Goal: Use online tool/utility: Utilize a website feature to perform a specific function

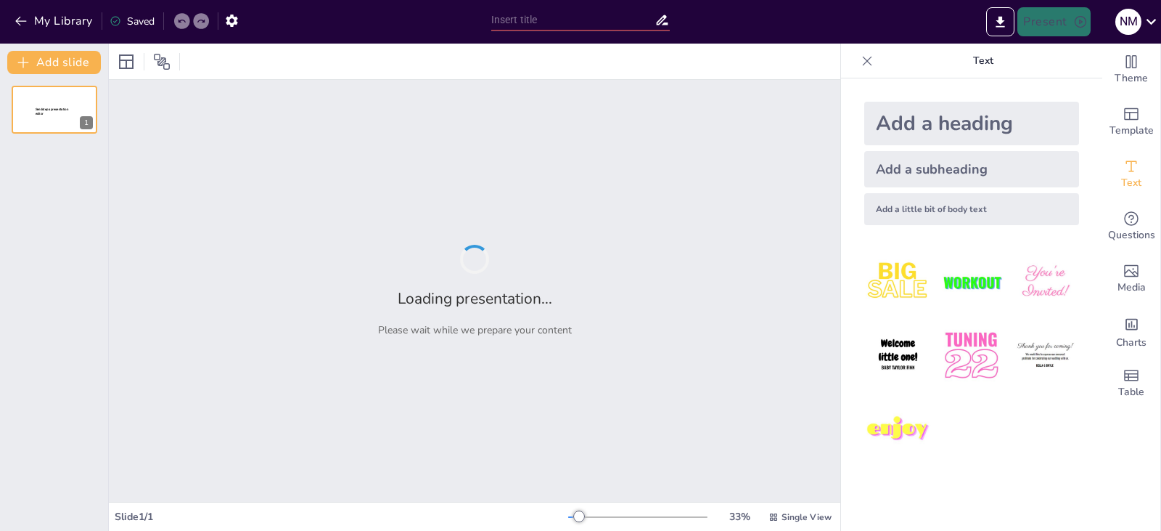
type input "análisis : patio cubierto bloque e - d"
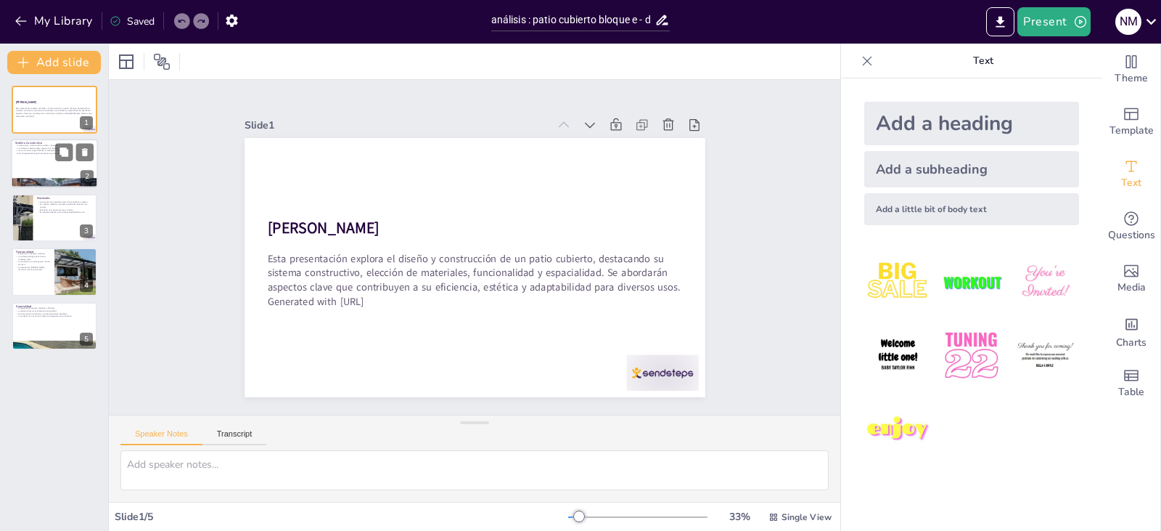
click at [49, 167] on div at bounding box center [54, 163] width 87 height 49
type textarea "La estructura del patio cubierto es fundamental para su diseño, ya que permite …"
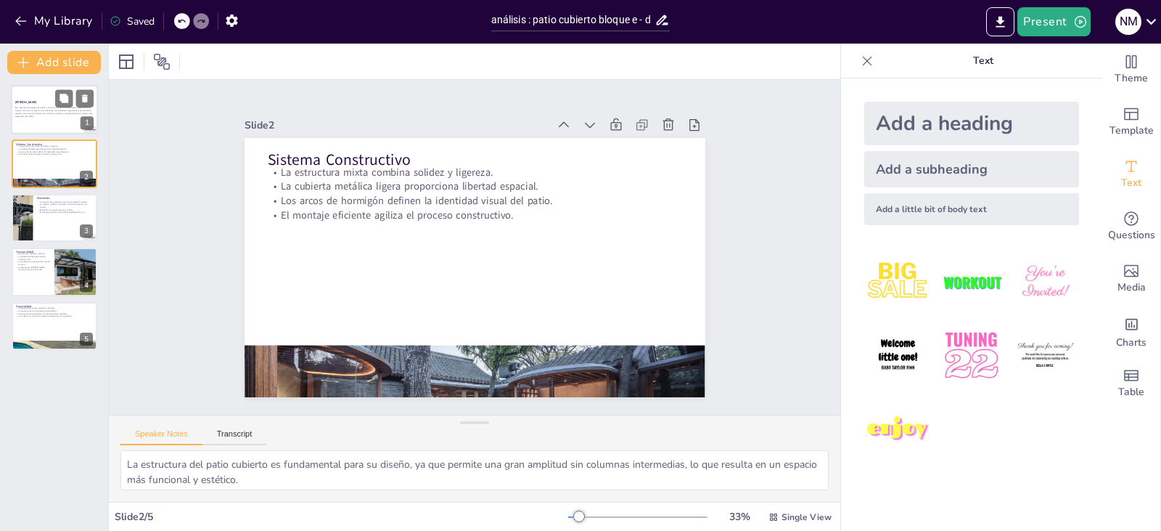
click at [41, 102] on p "[PERSON_NAME]" at bounding box center [54, 102] width 78 height 4
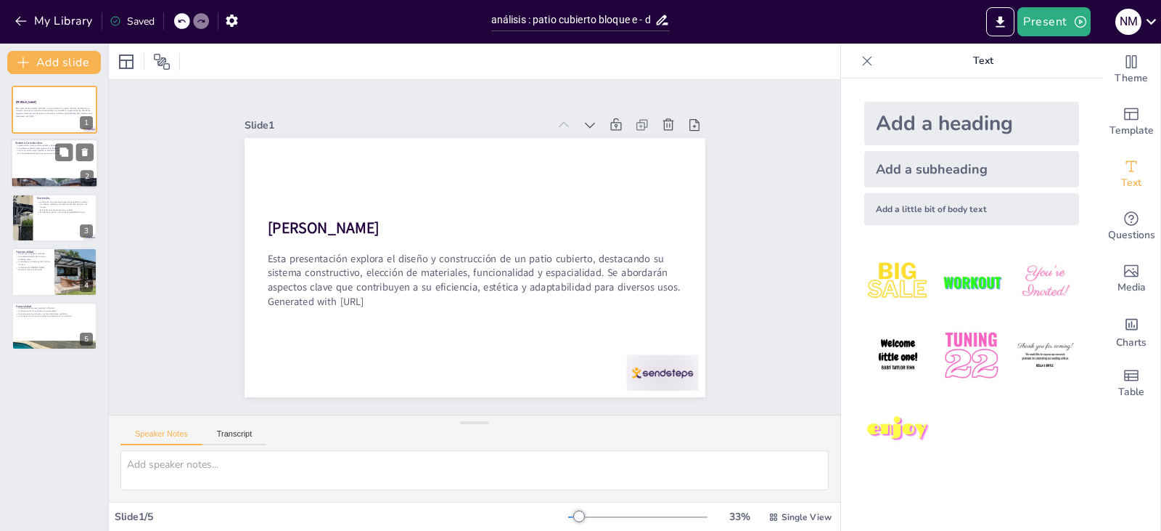
click at [43, 173] on div at bounding box center [54, 163] width 87 height 49
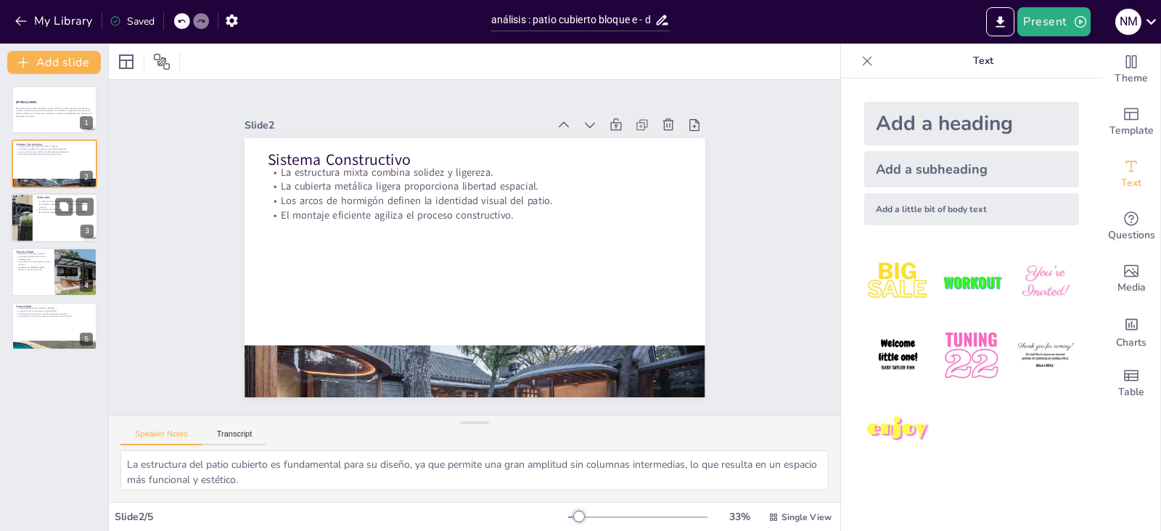
click at [43, 213] on p "El mobiliario plástico móvil ofrece flexibilidad de uso." at bounding box center [65, 212] width 57 height 3
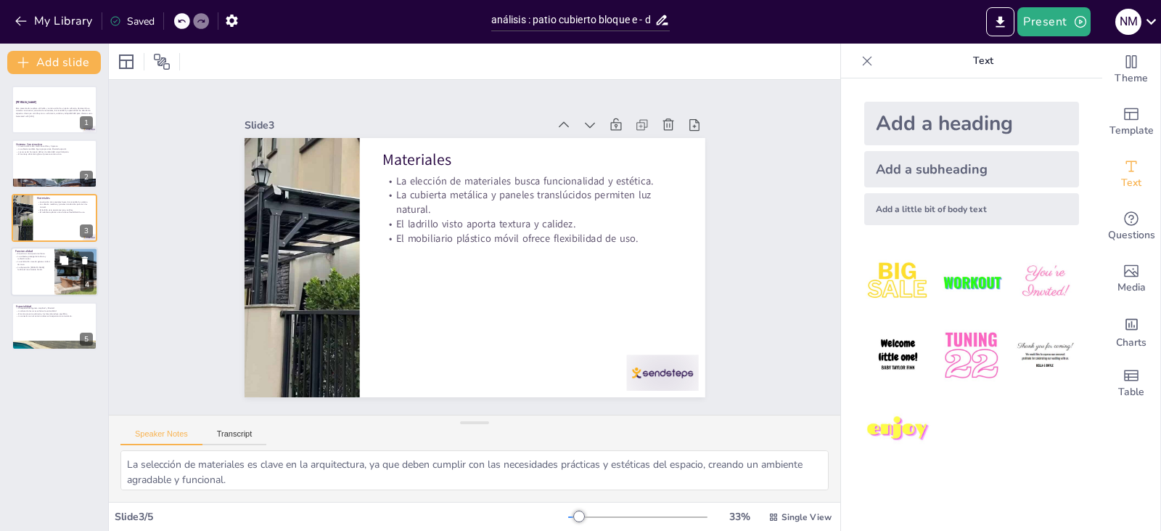
click at [47, 266] on p "La disposición [PERSON_NAME] facilita el movimiento fluido." at bounding box center [32, 268] width 35 height 5
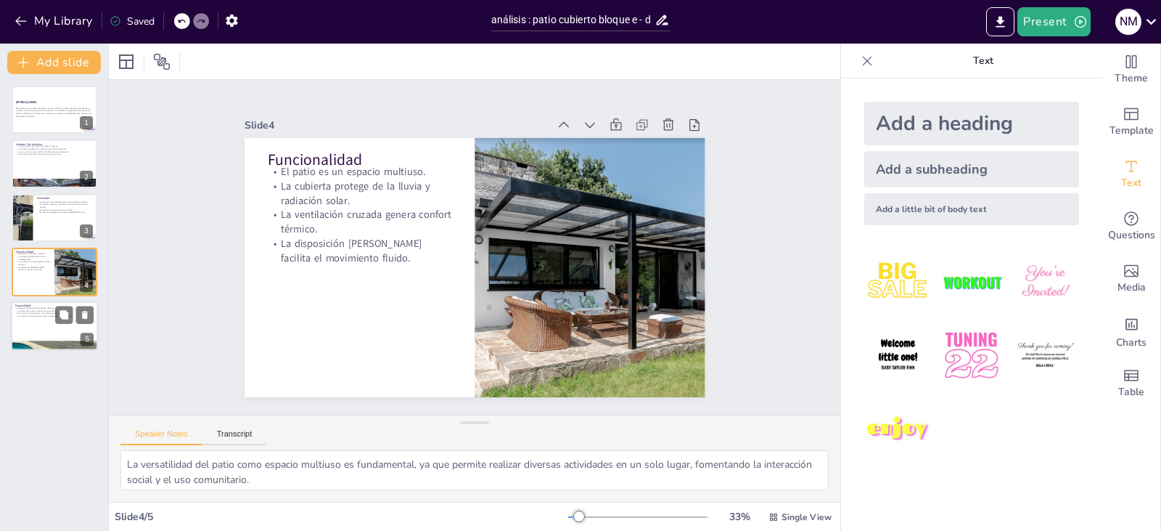
click at [49, 317] on p "La conexión con el entorno refuerza la experiencia comunitaria." at bounding box center [54, 315] width 78 height 3
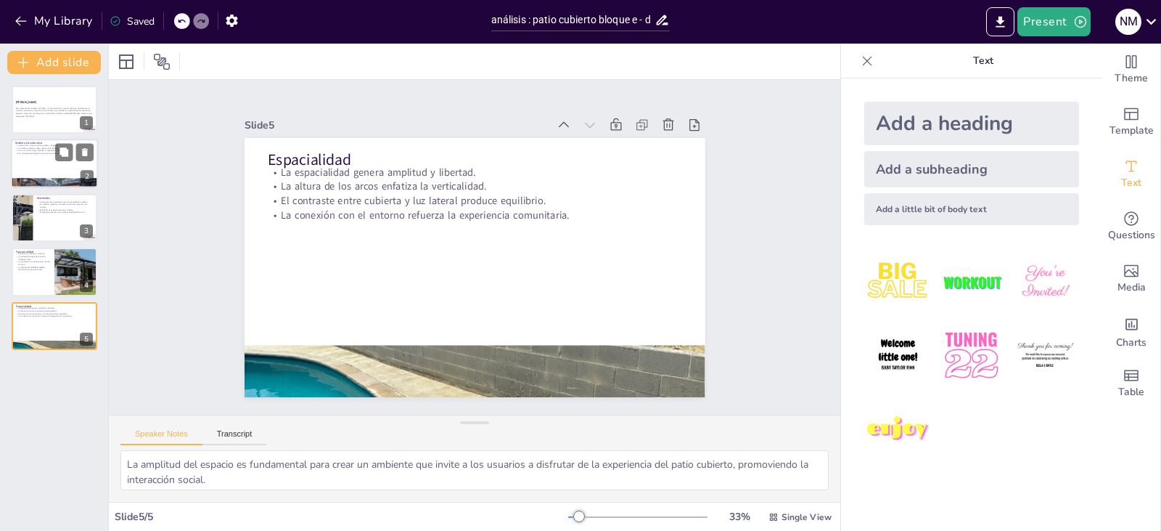
click at [37, 157] on div at bounding box center [54, 163] width 87 height 49
type textarea "La estructura del patio cubierto es fundamental para su diseño, ya que permite …"
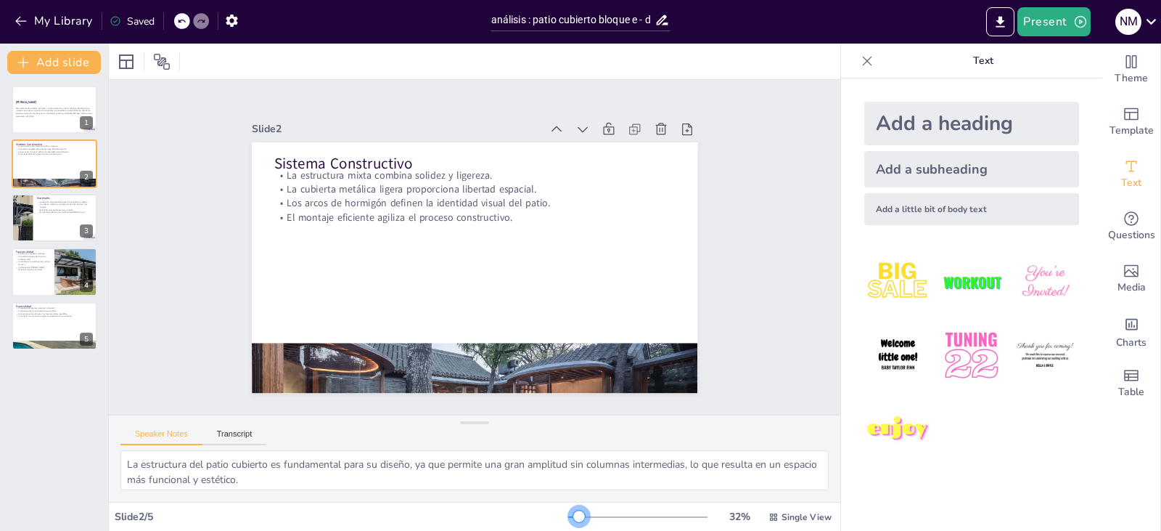
click at [573, 512] on div at bounding box center [579, 516] width 12 height 12
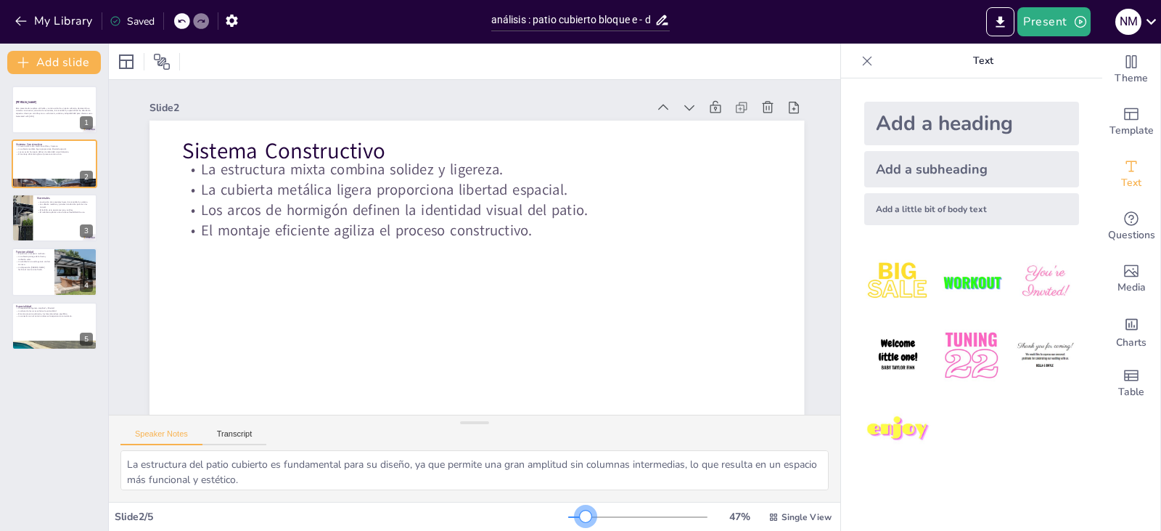
click at [580, 512] on div at bounding box center [586, 516] width 12 height 12
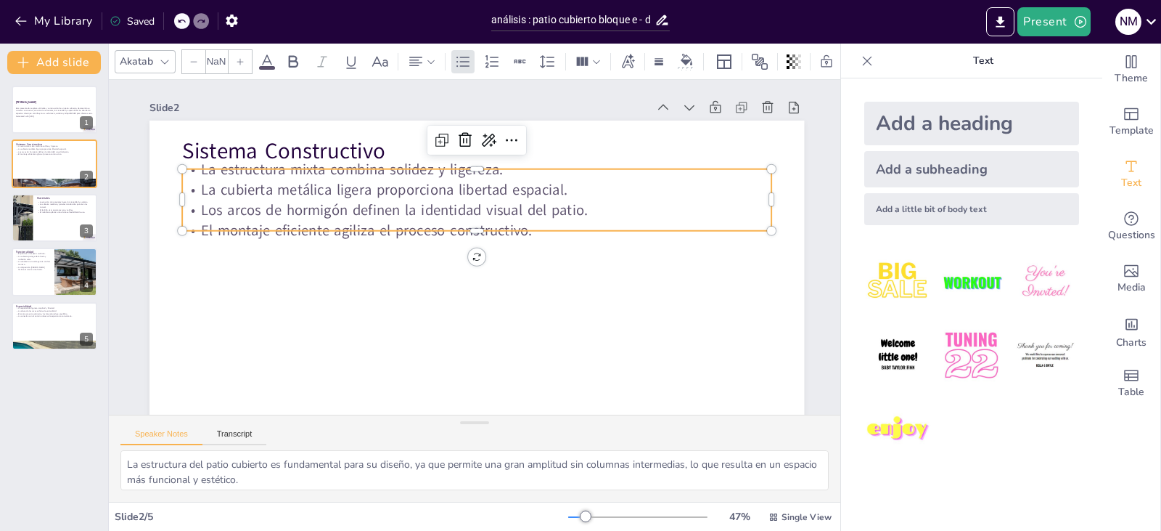
type input "32"
click at [388, 168] on div "Sistema Constructivo La estructura mixta combina solidez y ligereza. La cubiert…" at bounding box center [471, 304] width 690 height 435
click at [388, 168] on div at bounding box center [485, 163] width 587 height 73
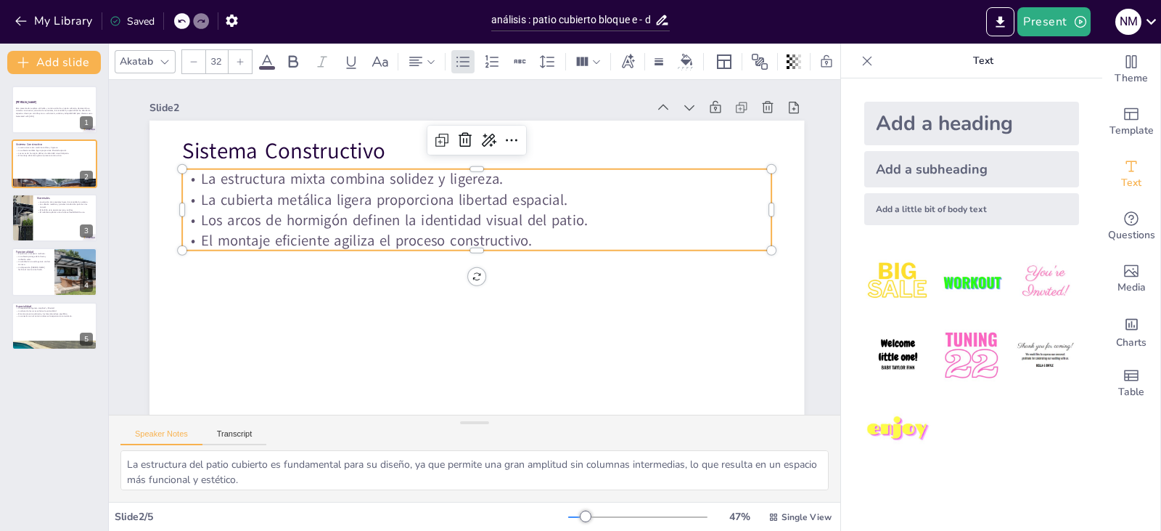
click at [388, 174] on p "La estructura mixta combina solidez y ligereza." at bounding box center [484, 180] width 589 height 82
click at [384, 183] on p "La estructura mixta combina solidez y ligereza." at bounding box center [476, 179] width 589 height 20
click at [378, 183] on p "La estructura mixta combina solidez y ligereza." at bounding box center [476, 179] width 589 height 20
click at [512, 181] on p "La estructura mixta combina solidez y ligereza." at bounding box center [484, 180] width 589 height 82
click at [512, 181] on p "La estructura mixta combina solidez y ligereza." at bounding box center [476, 179] width 589 height 20
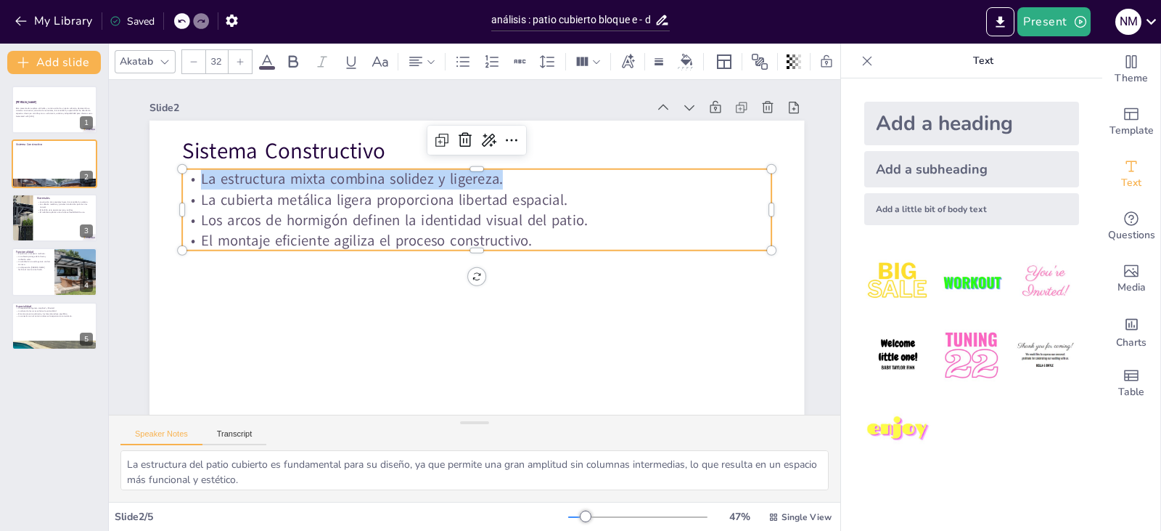
drag, startPoint x: 505, startPoint y: 180, endPoint x: 220, endPoint y: 168, distance: 285.6
click at [220, 168] on div "Sistema Constructivo La estructura mixta combina solidez y ligereza. La cubiert…" at bounding box center [453, 300] width 748 height 603
copy p "La estructura mixta combina solidez y ligereza."
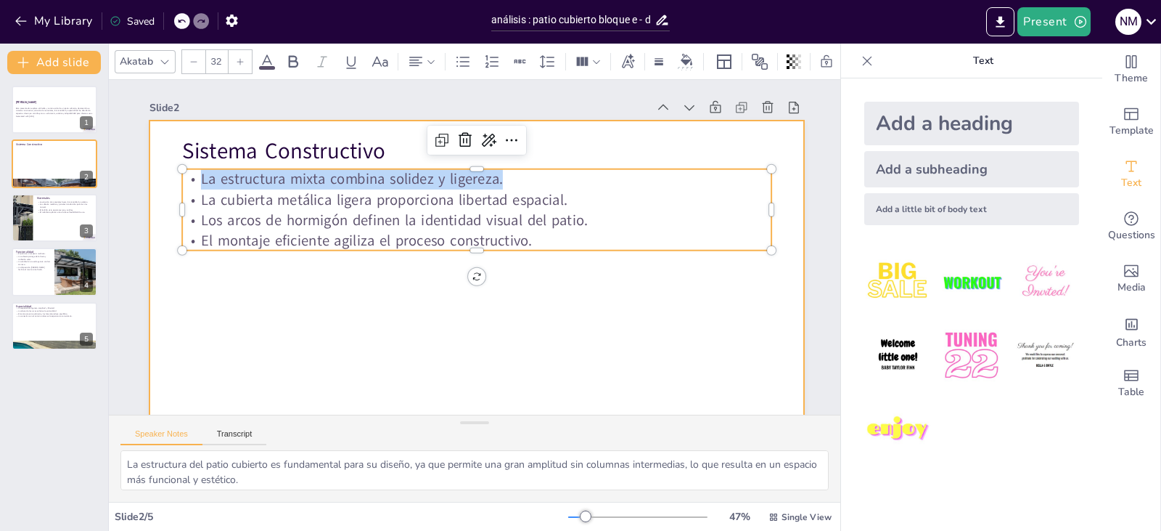
click at [517, 282] on div at bounding box center [465, 304] width 717 height 497
